Goal: Find specific page/section: Find specific page/section

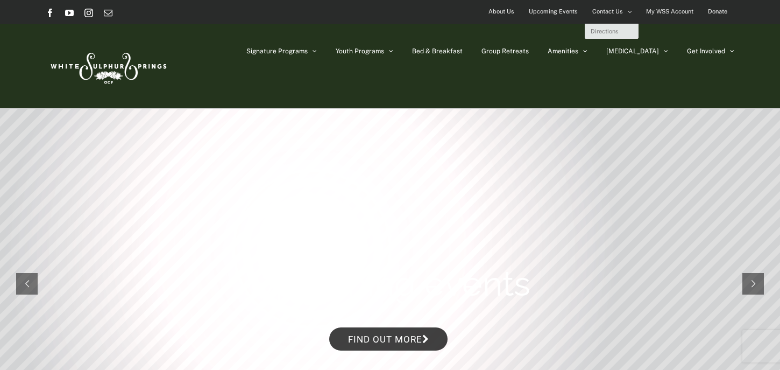
click at [625, 12] on link "Contact Us" at bounding box center [612, 12] width 53 height 24
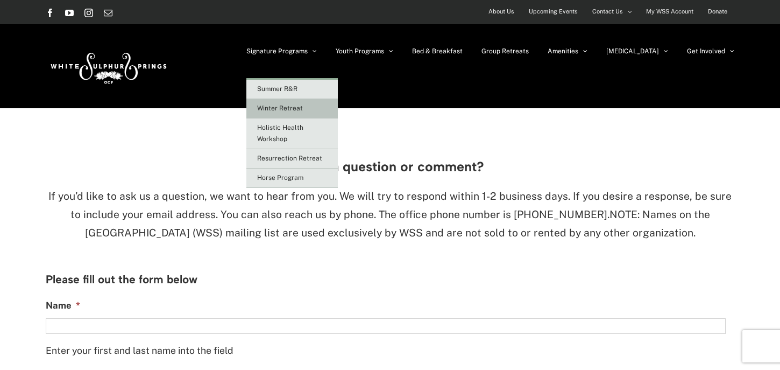
click at [338, 112] on link "Winter Retreat" at bounding box center [293, 108] width 92 height 19
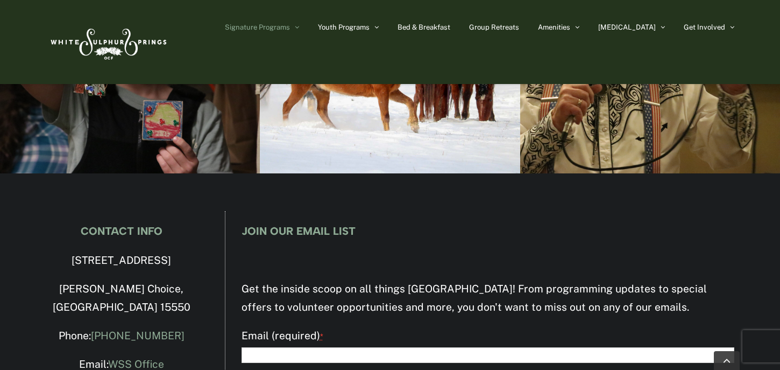
scroll to position [1712, 0]
